Goal: Obtain resource: Download file/media

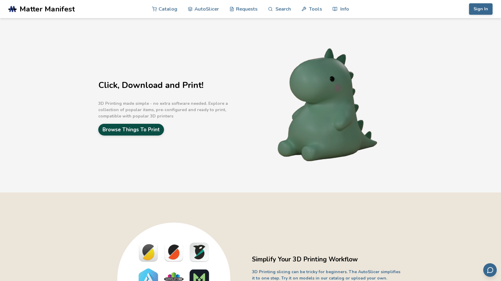
click at [134, 130] on link "Browse Things To Print" at bounding box center [131, 130] width 66 height 12
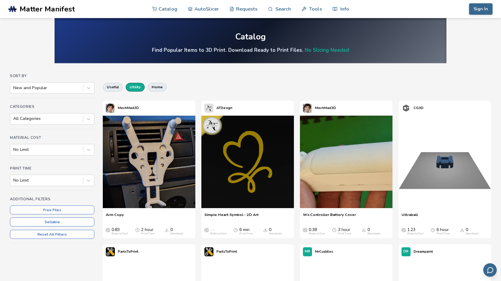
click at [133, 87] on button "utility" at bounding box center [135, 87] width 19 height 8
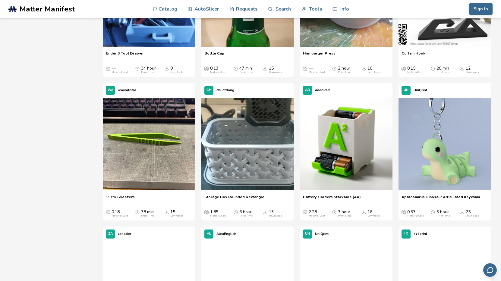
scroll to position [450, 0]
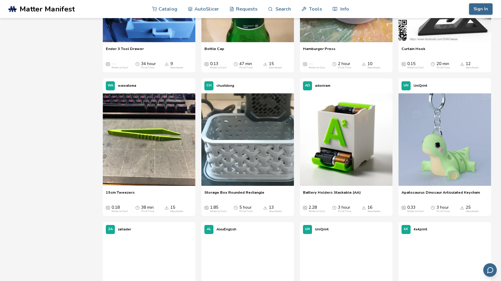
click at [338, 195] on span "Battery Holders Stackable (AA)" at bounding box center [332, 194] width 58 height 9
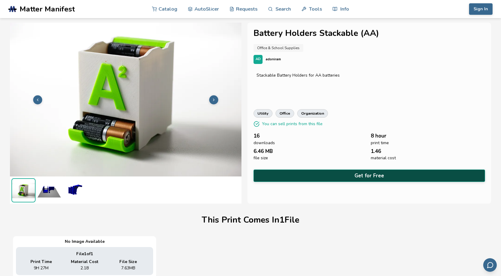
click at [369, 174] on button "Get for Free" at bounding box center [370, 175] width 232 height 12
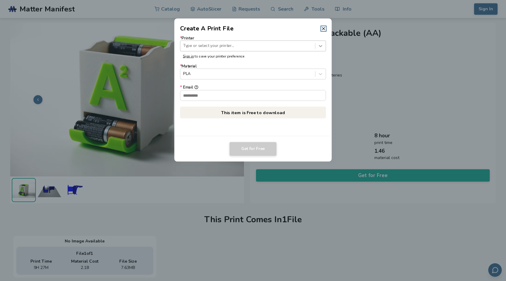
click at [320, 45] on icon at bounding box center [321, 46] width 6 height 6
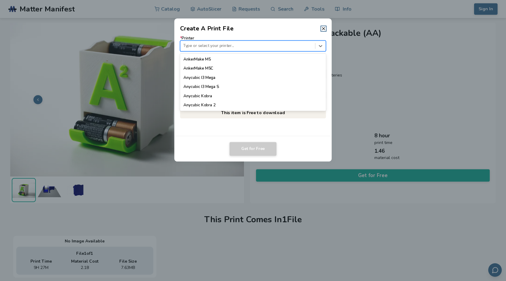
click at [203, 77] on div "Anycubic I3 Mega" at bounding box center [253, 77] width 146 height 9
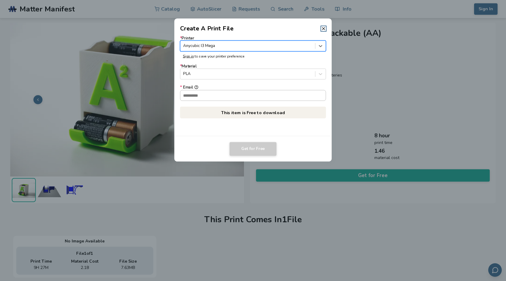
click at [216, 95] on input "* Email" at bounding box center [254, 95] width 146 height 10
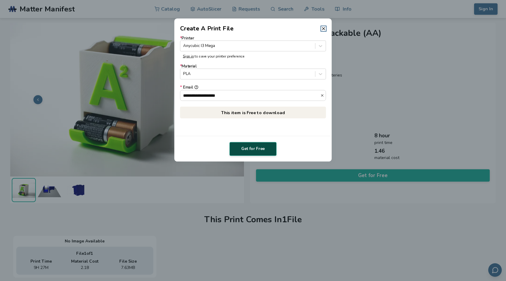
type input "**********"
click at [252, 148] on button "Get for Free" at bounding box center [253, 149] width 47 height 14
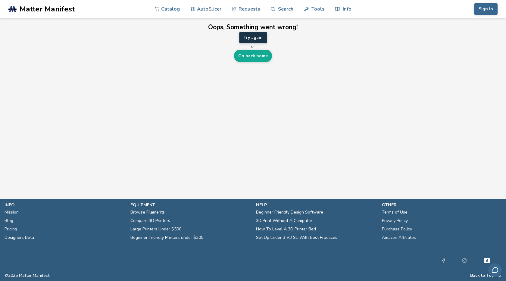
click at [252, 37] on button "Try again" at bounding box center [253, 37] width 28 height 11
click at [254, 37] on button "Try again" at bounding box center [253, 37] width 28 height 11
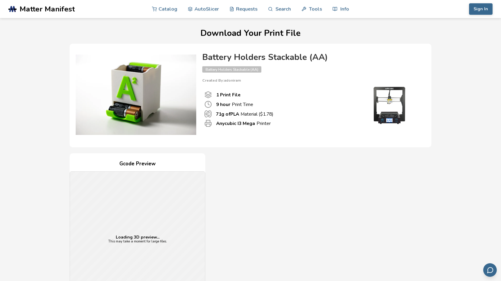
click at [132, 102] on img at bounding box center [136, 95] width 121 height 90
click at [260, 61] on h4 "Battery Holders Stackable (AA)" at bounding box center [310, 57] width 217 height 9
click at [259, 61] on h4 "Battery Holders Stackable (AA)" at bounding box center [310, 57] width 217 height 9
click at [141, 102] on img at bounding box center [136, 95] width 121 height 90
click at [260, 61] on h4 "Battery Holders Stackable (AA)" at bounding box center [310, 57] width 217 height 9
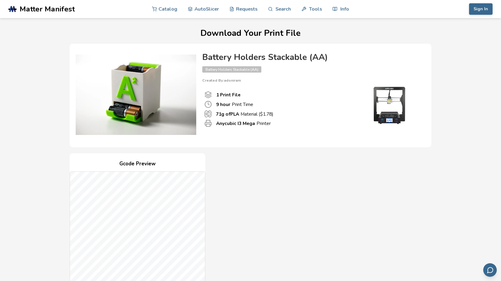
click at [259, 153] on div "Gcode Preview Drag to rotate • Scroll to zoom Print File 1 9 hour Print Time ($…" at bounding box center [251, 262] width 362 height 219
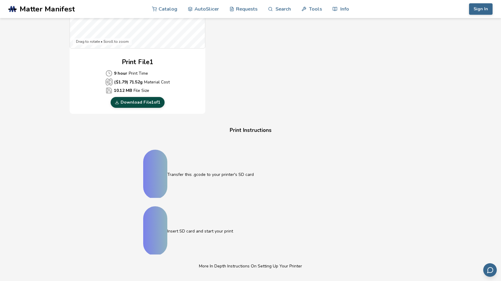
click at [139, 102] on link "Download File 1 of 1" at bounding box center [138, 102] width 54 height 11
click at [138, 102] on link "Download File 1 of 1" at bounding box center [138, 102] width 54 height 11
